Goal: Complete application form

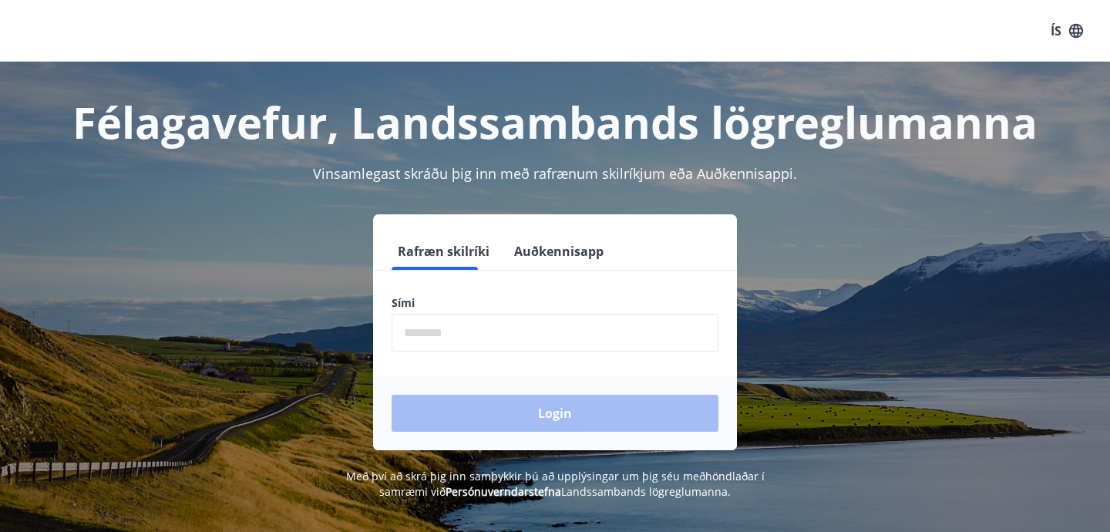
click at [498, 341] on input "phone" at bounding box center [555, 333] width 327 height 38
type input "********"
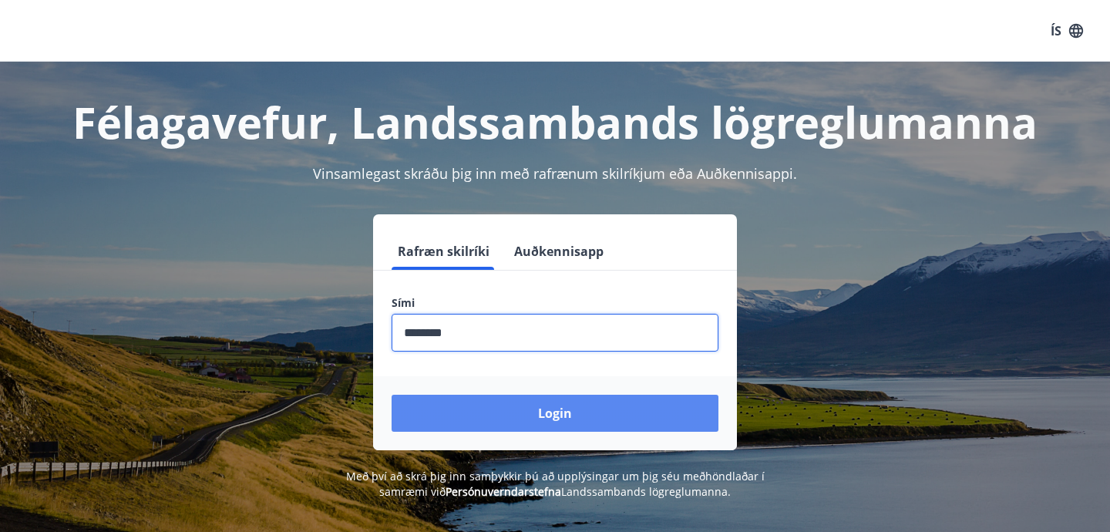
click at [513, 396] on button "Login" at bounding box center [555, 413] width 327 height 37
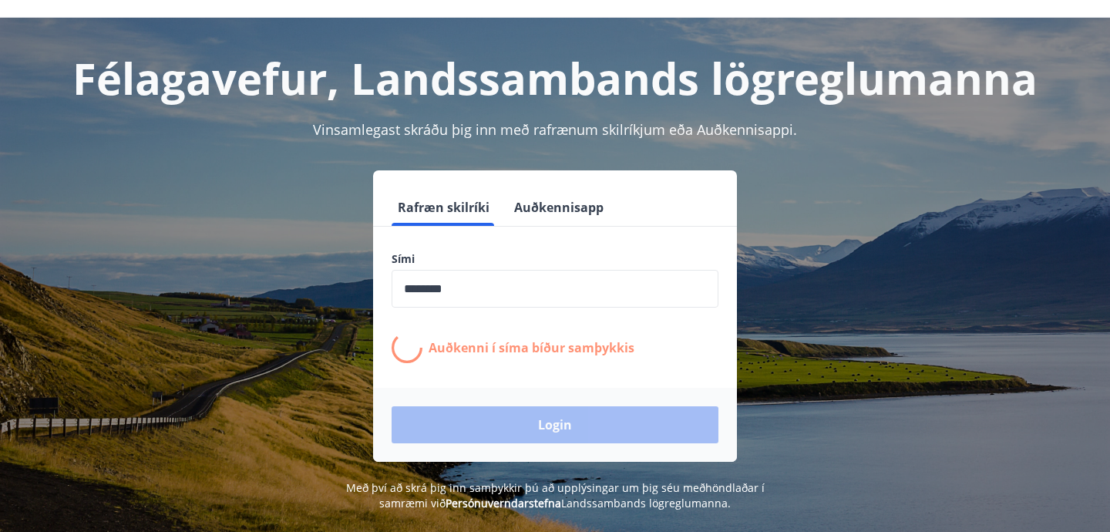
scroll to position [47, 0]
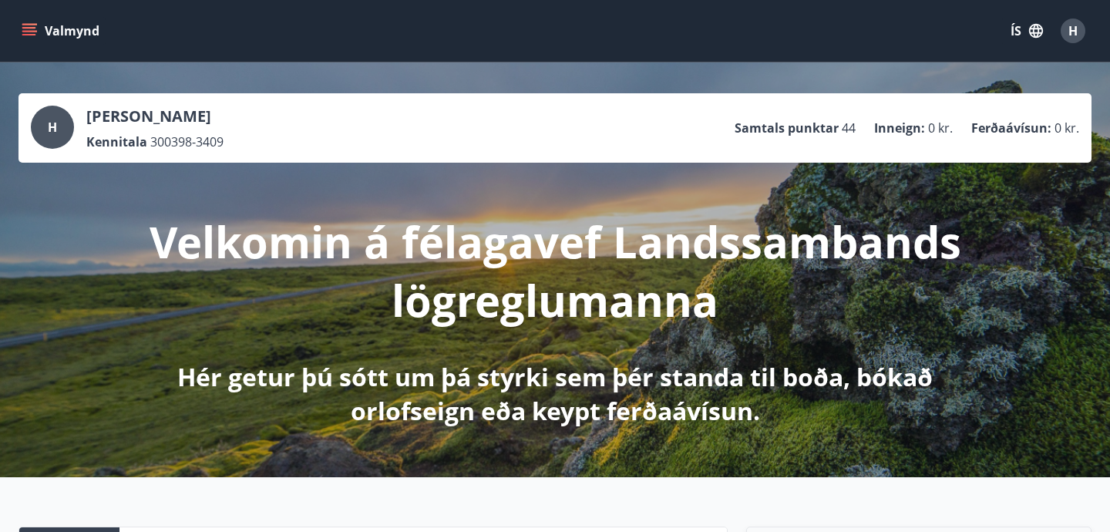
click at [31, 38] on icon "menu" at bounding box center [29, 30] width 15 height 15
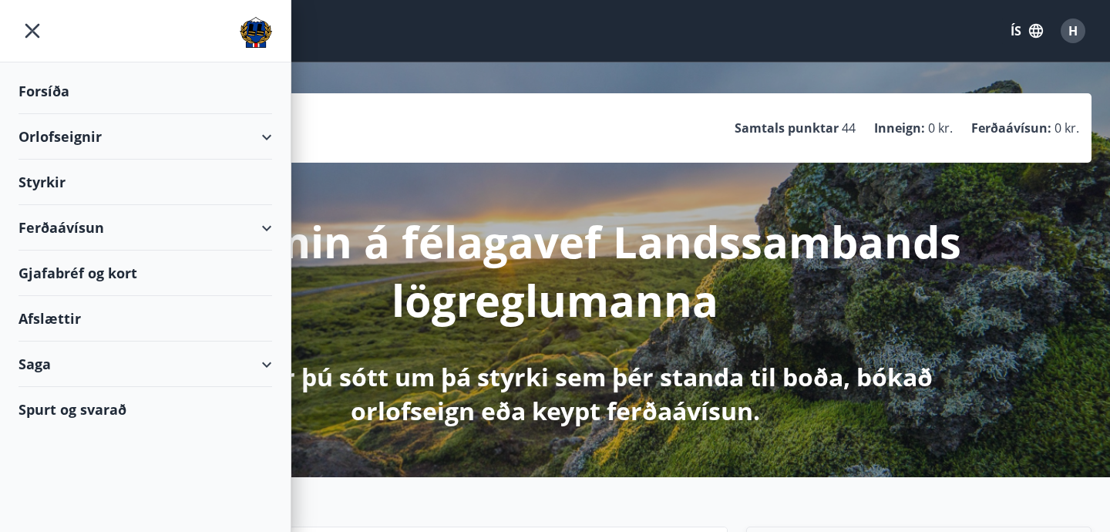
click at [59, 190] on div "Styrkir" at bounding box center [145, 182] width 254 height 45
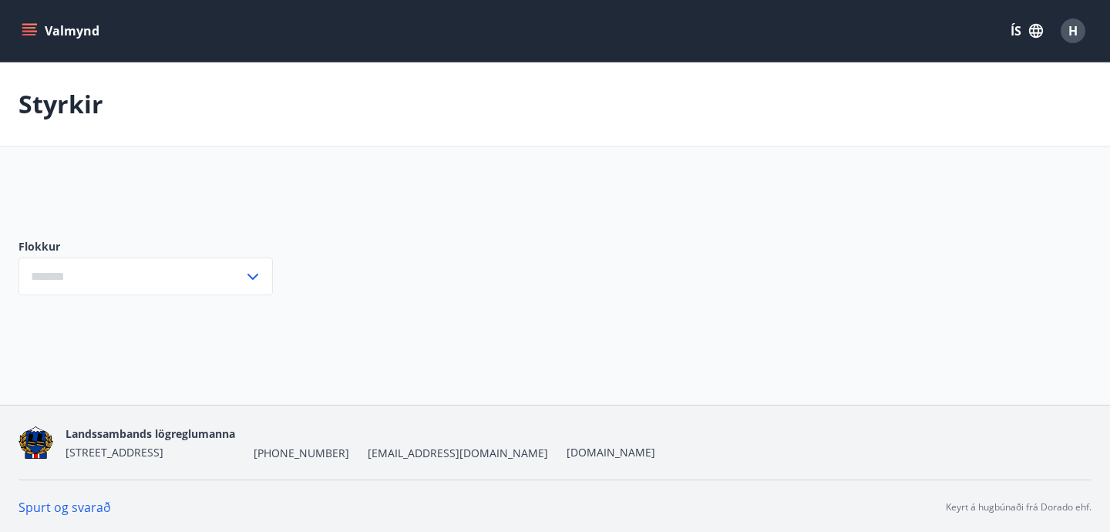
type input "***"
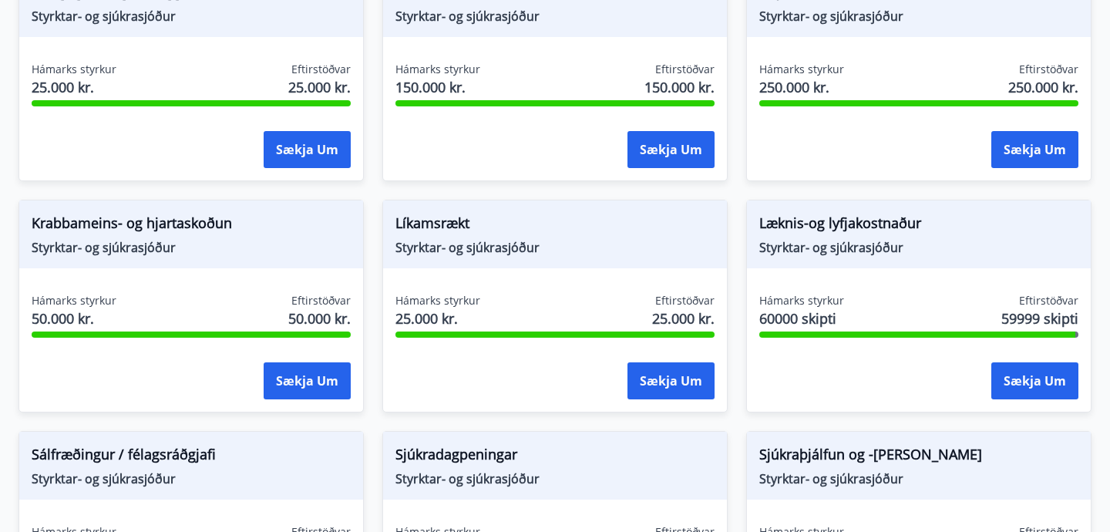
scroll to position [815, 0]
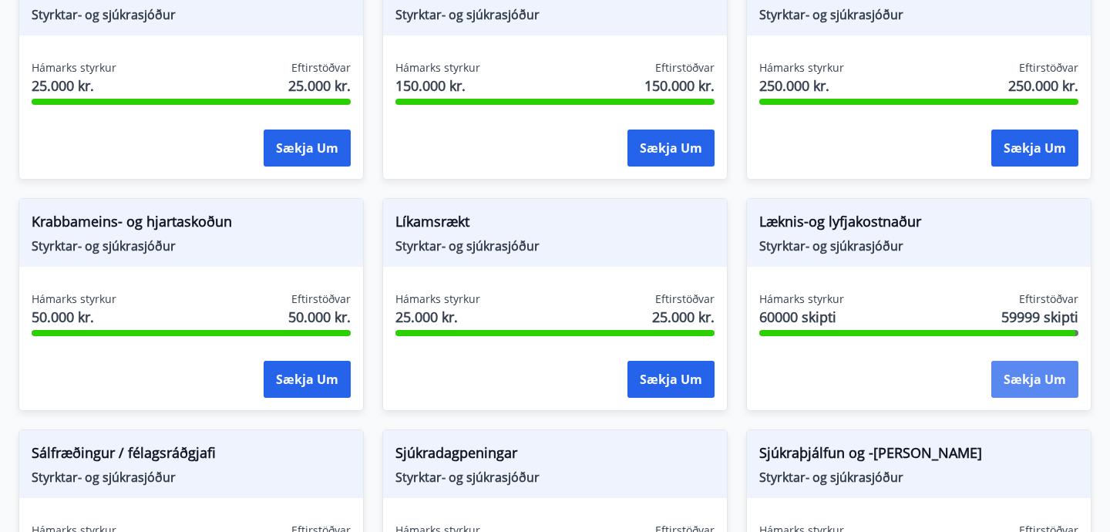
click at [1011, 385] on button "Sækja um" at bounding box center [1034, 379] width 87 height 37
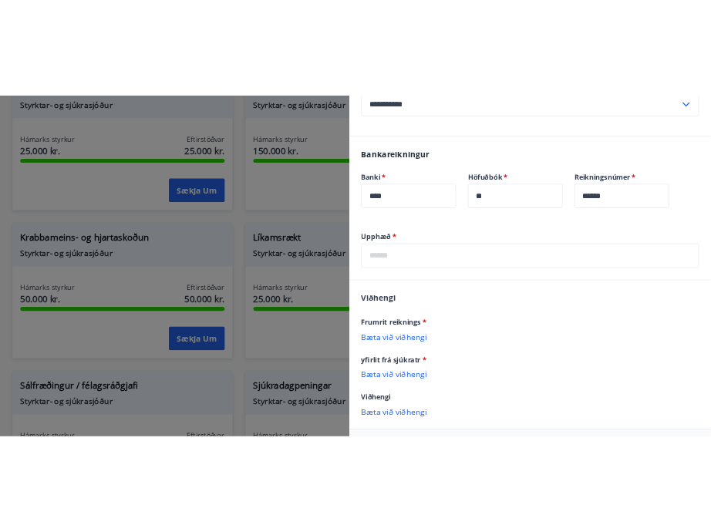
scroll to position [455, 0]
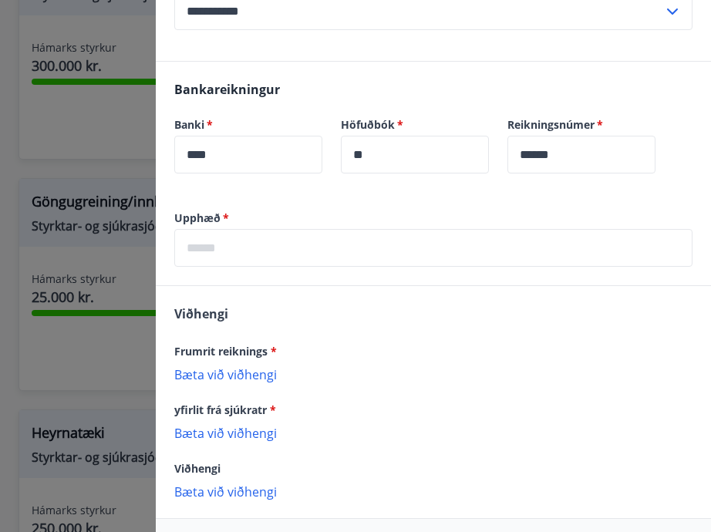
click at [540, 229] on input "text" at bounding box center [433, 248] width 518 height 38
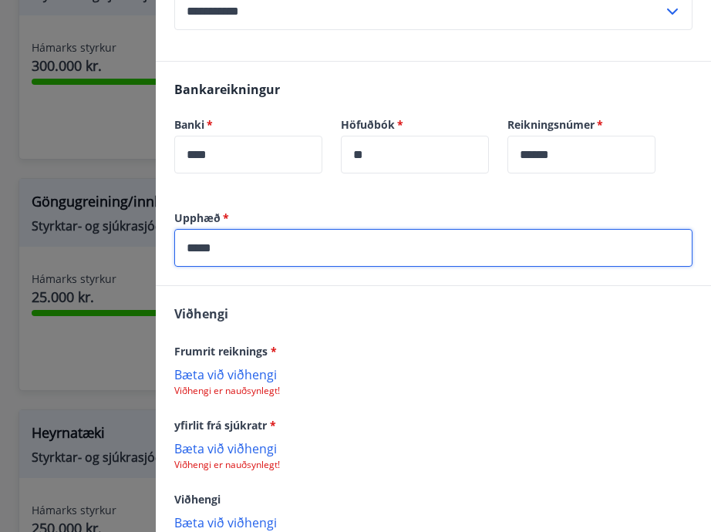
type input "*****"
click at [271, 366] on p "Bæta við viðhengi" at bounding box center [433, 373] width 518 height 15
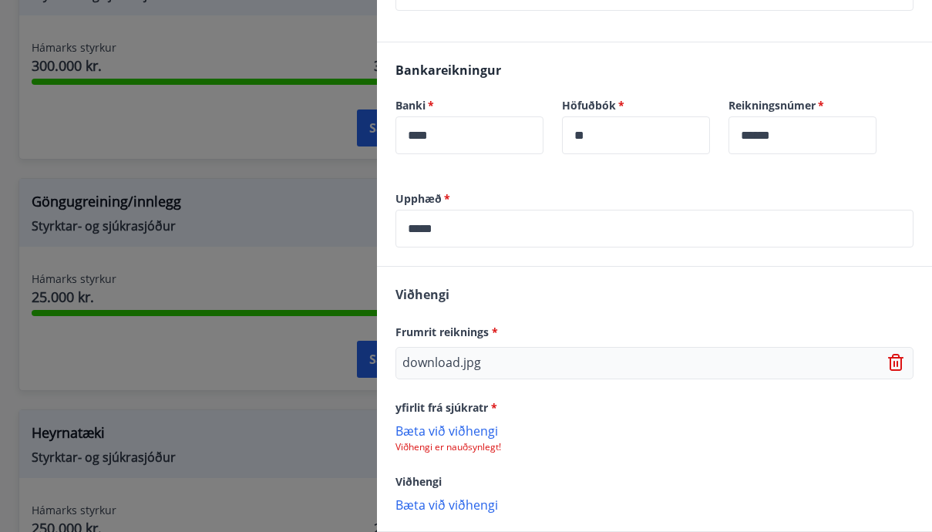
scroll to position [531, 0]
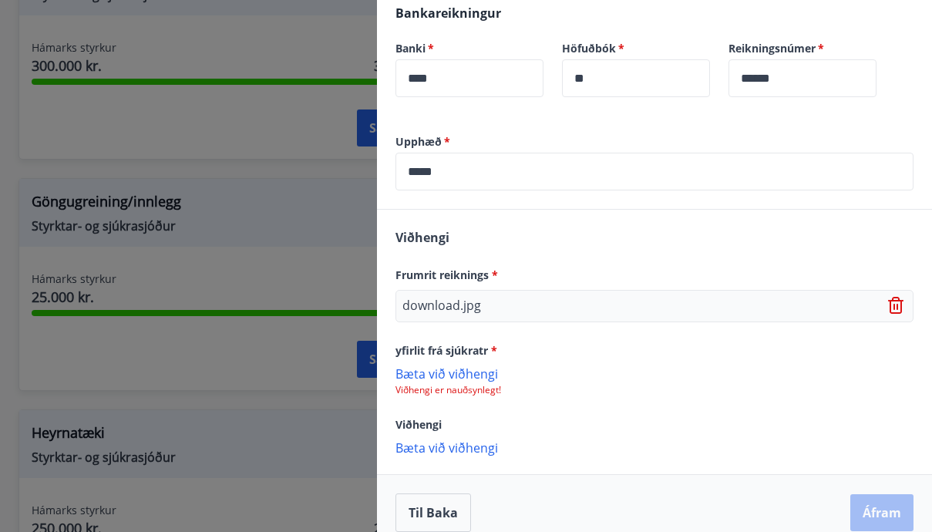
click at [471, 365] on p "Bæta við viðhengi" at bounding box center [654, 372] width 518 height 15
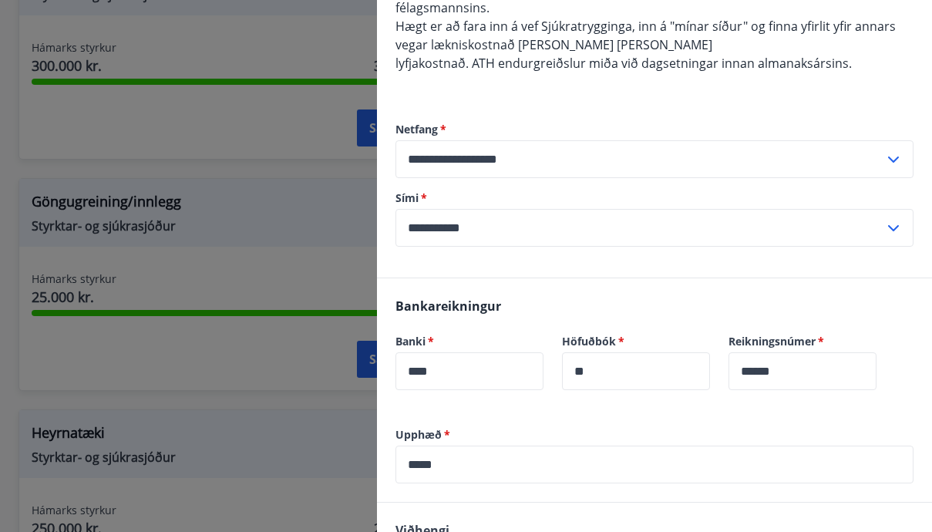
scroll to position [533, 0]
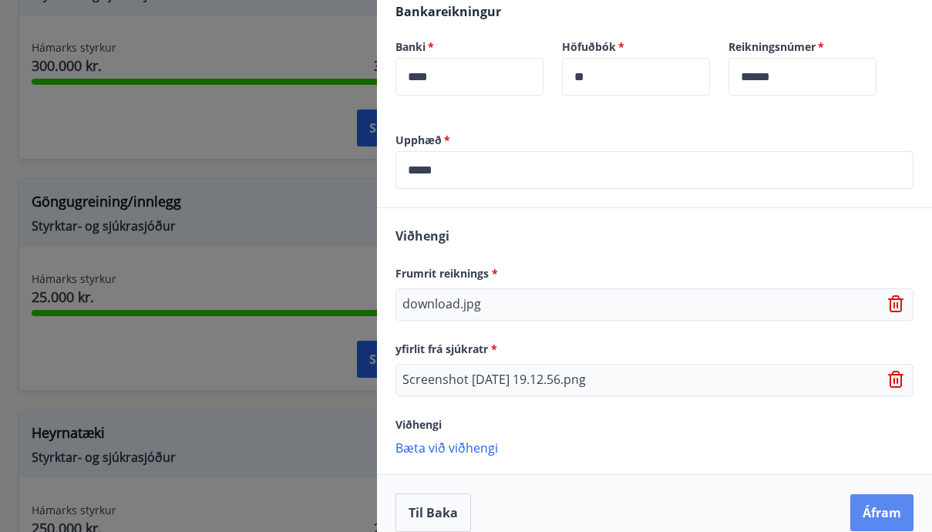
click at [876, 494] on button "Áfram" at bounding box center [881, 512] width 63 height 37
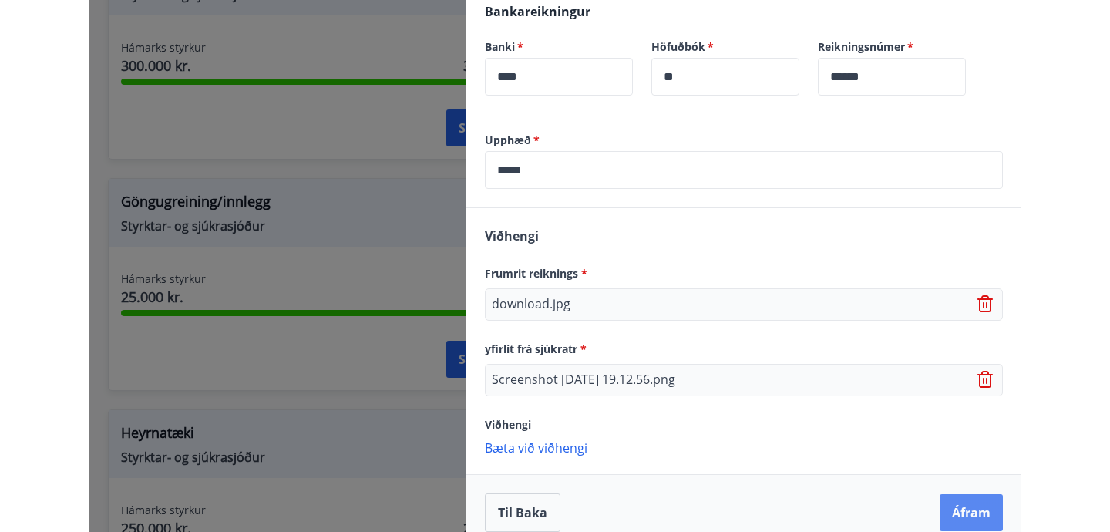
scroll to position [0, 0]
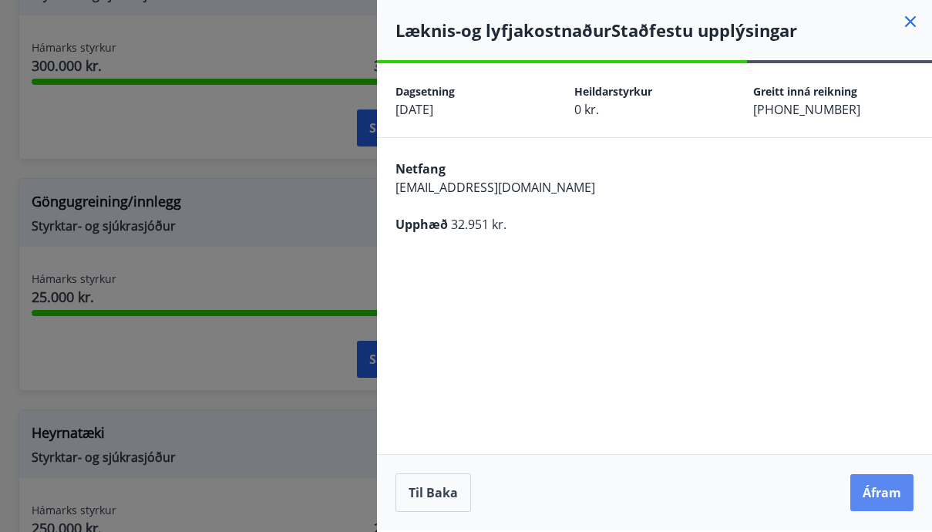
click at [884, 484] on button "Áfram" at bounding box center [881, 492] width 63 height 37
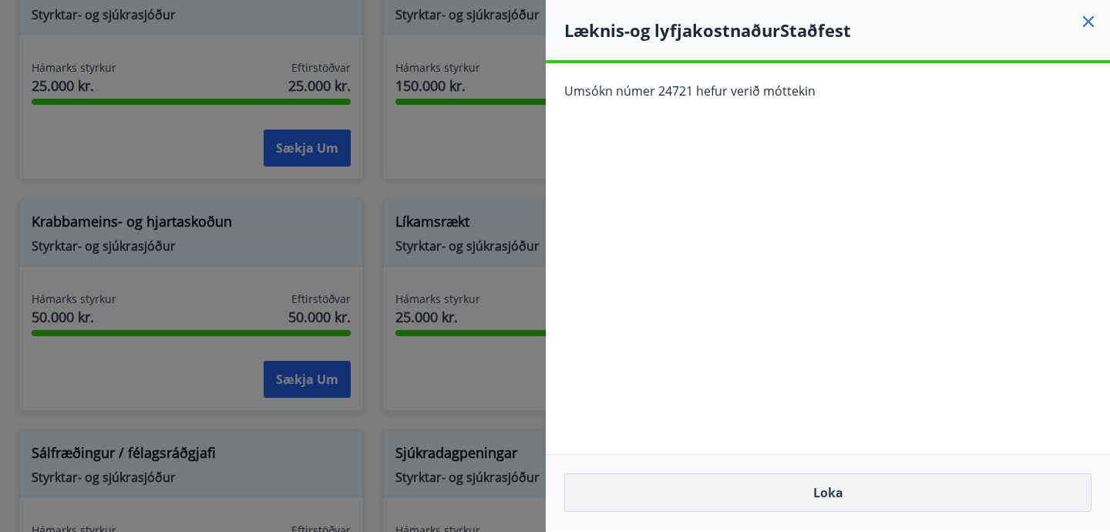
click at [645, 502] on button "Loka" at bounding box center [827, 492] width 527 height 39
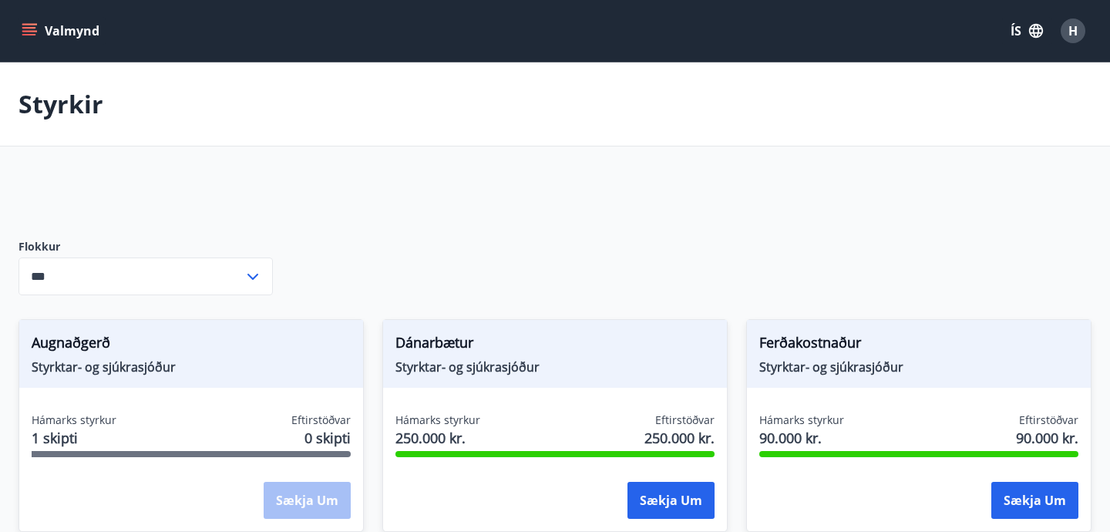
click at [41, 25] on button "Valmynd" at bounding box center [61, 31] width 87 height 28
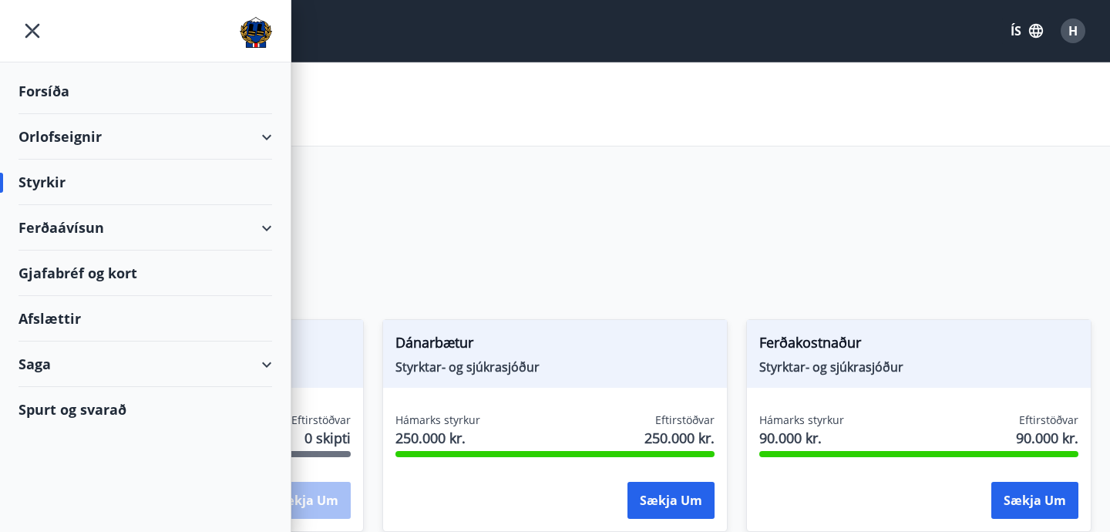
click at [52, 183] on div "Styrkir" at bounding box center [145, 182] width 254 height 45
click at [82, 227] on div "Ferðaávísun" at bounding box center [145, 227] width 254 height 45
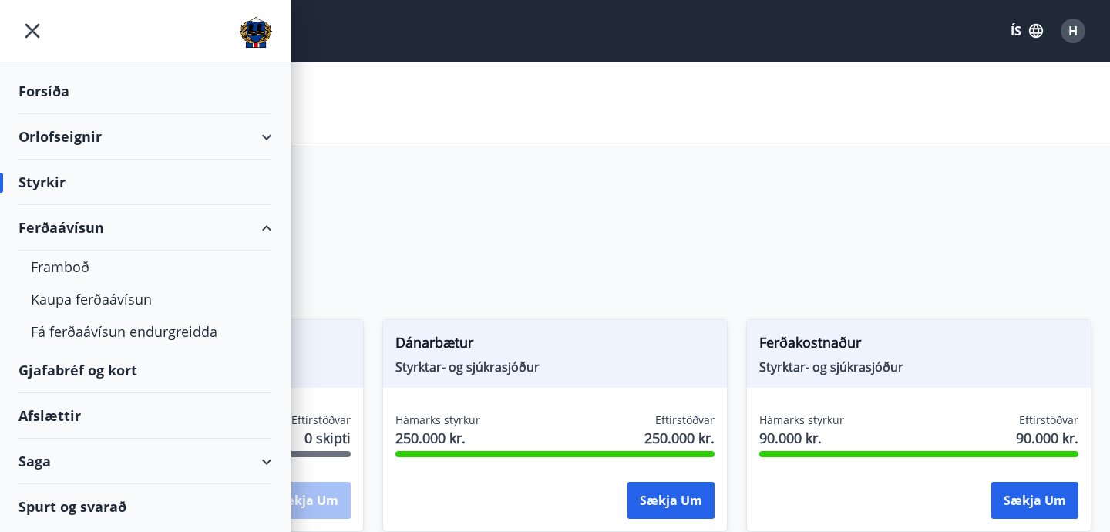
click at [58, 137] on div "Orlofseignir" at bounding box center [145, 136] width 254 height 45
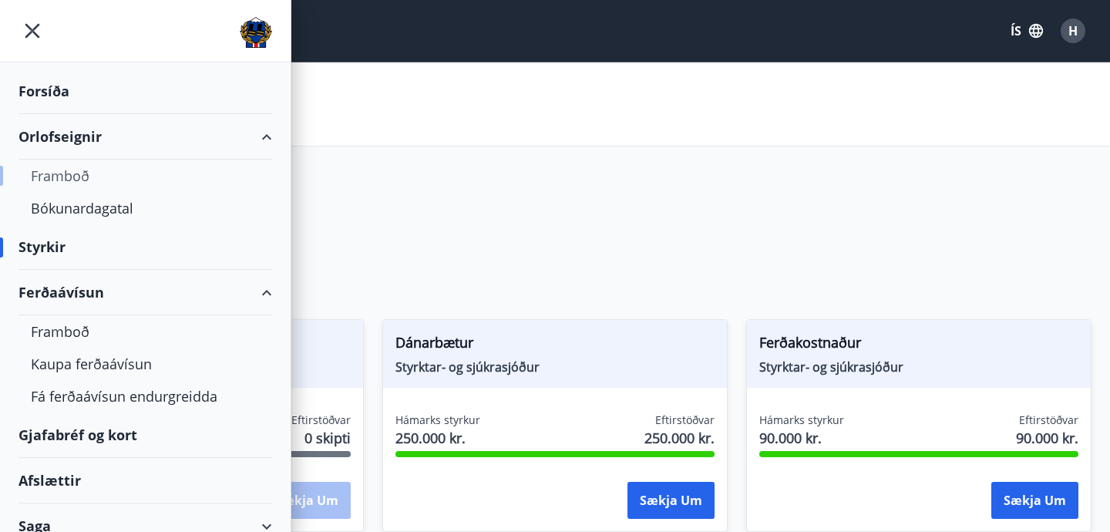
click at [56, 183] on div "Framboð" at bounding box center [145, 176] width 229 height 32
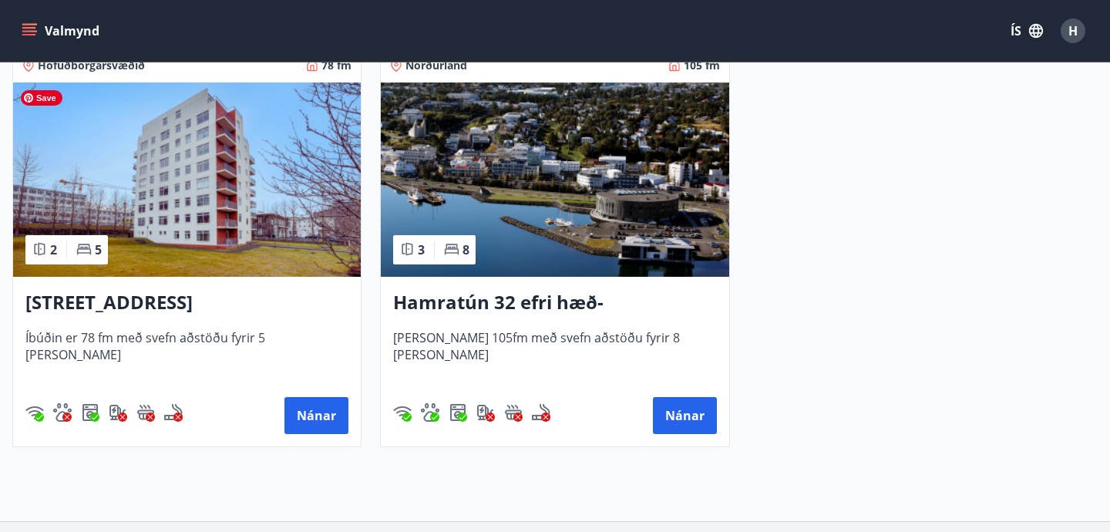
scroll to position [1118, 0]
